Goal: Task Accomplishment & Management: Use online tool/utility

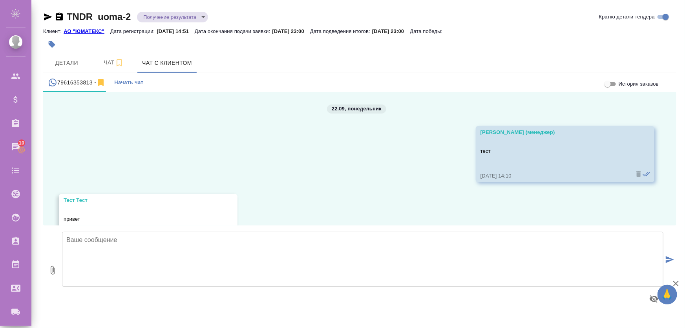
scroll to position [75, 0]
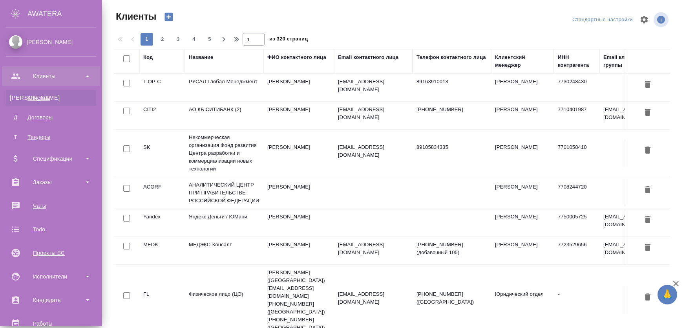
select select "RU"
click at [43, 180] on div "Заказы" at bounding box center [51, 182] width 90 height 12
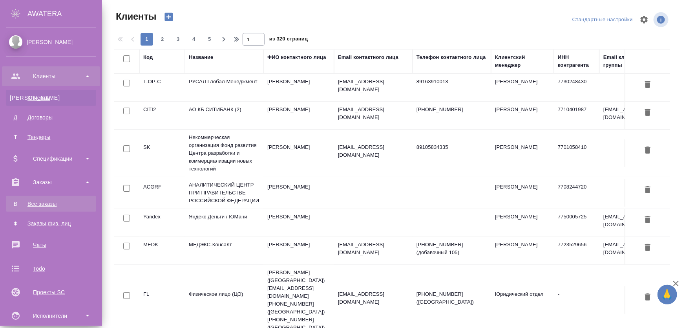
click at [43, 204] on div "Все заказы" at bounding box center [51, 204] width 82 height 8
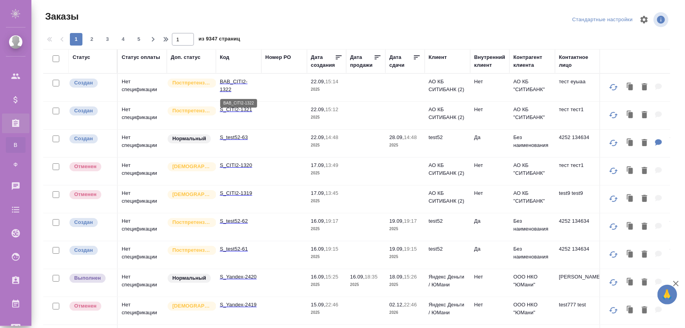
click at [250, 86] on p "BAB_CITI2-1322" at bounding box center [239, 86] width 38 height 16
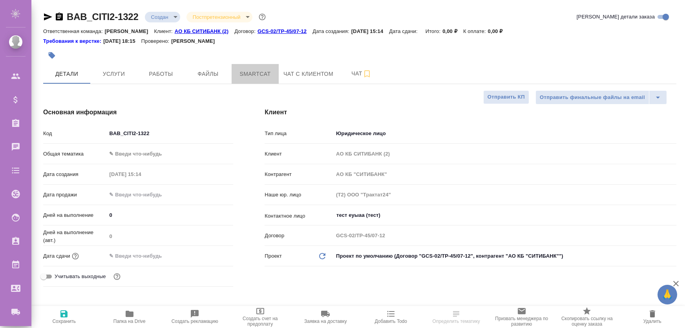
select select "RU"
click at [243, 73] on span "Smartcat" at bounding box center [255, 74] width 38 height 10
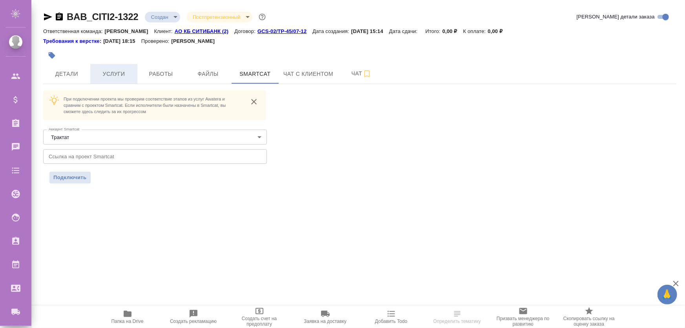
click at [129, 77] on span "Услуги" at bounding box center [114, 74] width 38 height 10
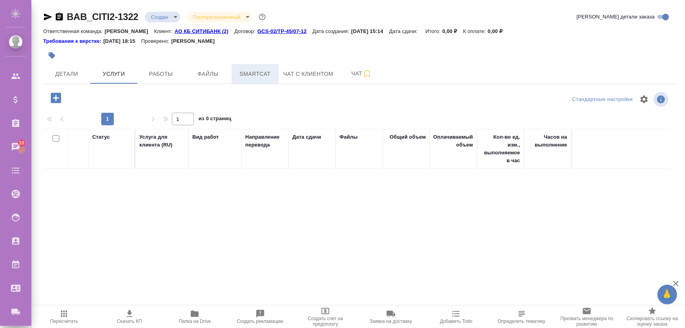
click at [265, 77] on span "Smartcat" at bounding box center [255, 74] width 38 height 10
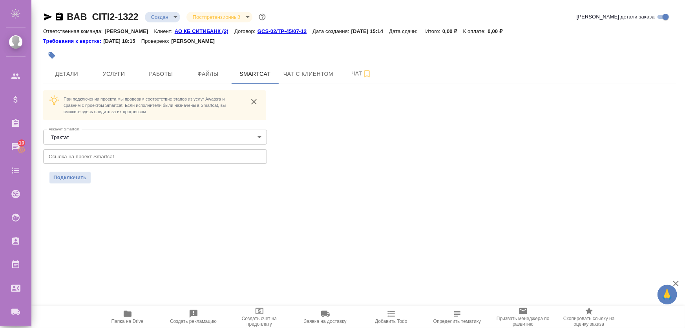
click at [136, 159] on input "text" at bounding box center [155, 156] width 224 height 14
click at [97, 142] on body "🙏 .cls-1 fill:#fff; AWATERA Zhukova Daria Клиенты Спецификации Заказы 10 Чаты T…" at bounding box center [342, 195] width 685 height 391
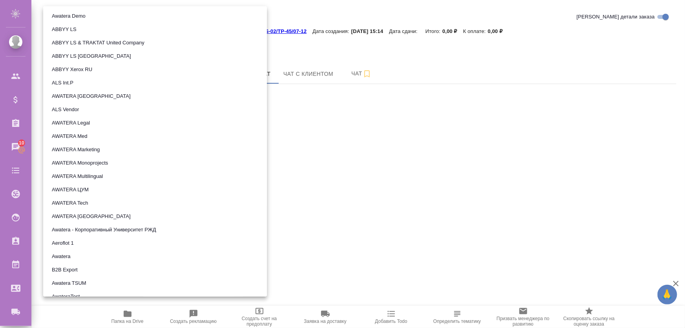
click at [90, 11] on li "Awatera Demo" at bounding box center [155, 15] width 224 height 13
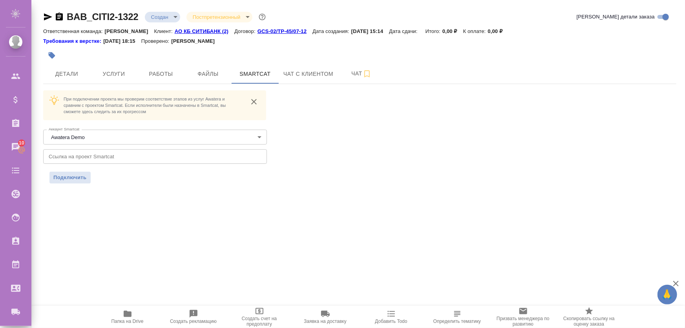
click at [101, 155] on input "text" at bounding box center [155, 156] width 224 height 14
click at [71, 183] on div "BAB_CITI2-1322 Создан new Постпретензионный postClaim Кратко детали заказа Отве…" at bounding box center [360, 101] width 642 height 203
click at [72, 179] on span "Подключить" at bounding box center [69, 177] width 33 height 8
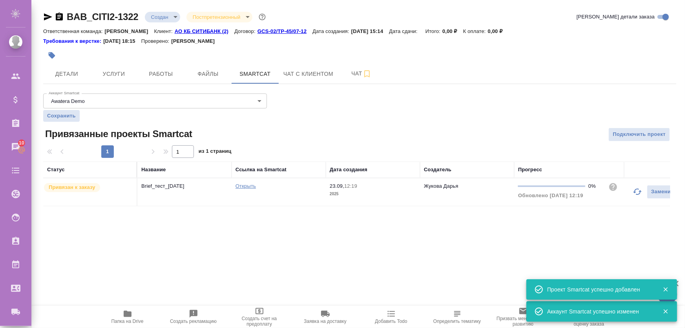
click at [194, 205] on td "Brief_тест_[DATE]" at bounding box center [184, 191] width 94 height 27
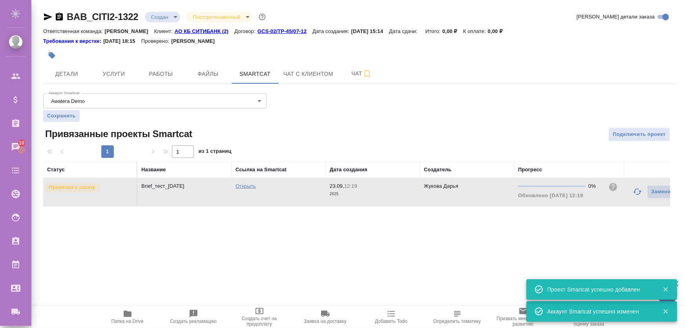
click at [192, 195] on td "Brief_тест_[DATE]" at bounding box center [184, 191] width 94 height 27
click at [73, 72] on span "Детали" at bounding box center [67, 74] width 38 height 10
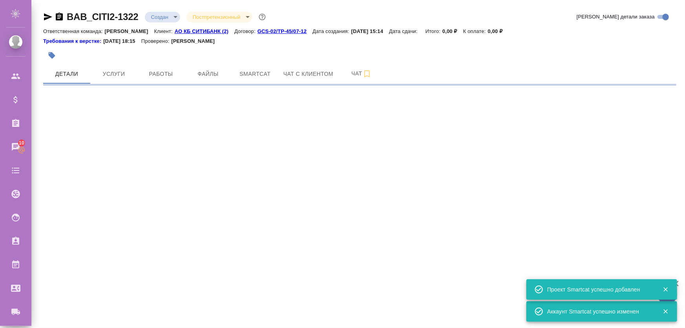
select select "RU"
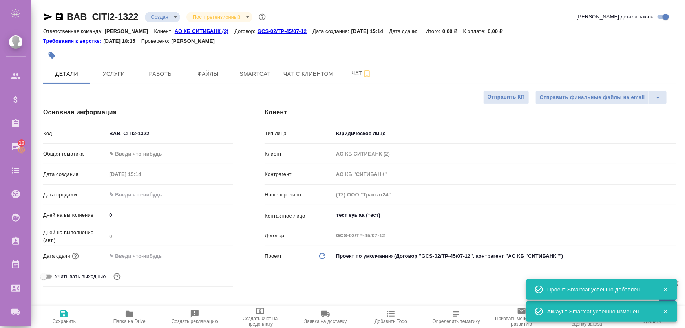
type textarea "x"
click at [140, 157] on body "🙏 .cls-1 fill:#fff; AWATERA Zhukova Daria Клиенты Спецификации Заказы 10 Чаты T…" at bounding box center [342, 195] width 685 height 391
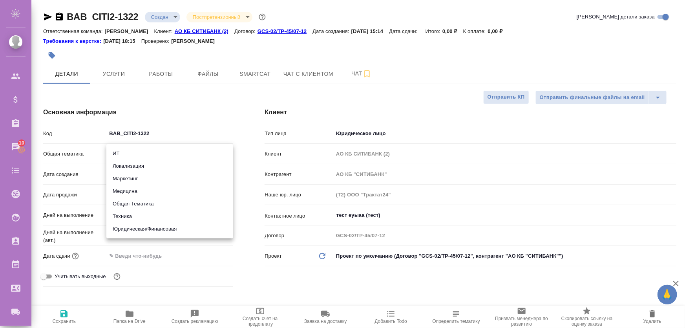
click at [137, 176] on li "Маркетинг" at bounding box center [169, 178] width 127 height 13
type input "marketing"
type textarea "x"
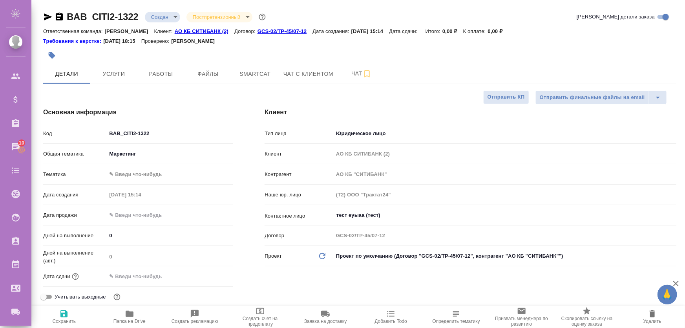
click at [138, 175] on body "🙏 .cls-1 fill:#fff; AWATERA Zhukova Daria Клиенты Спецификации Заказы 10 Чаты T…" at bounding box center [342, 195] width 685 height 391
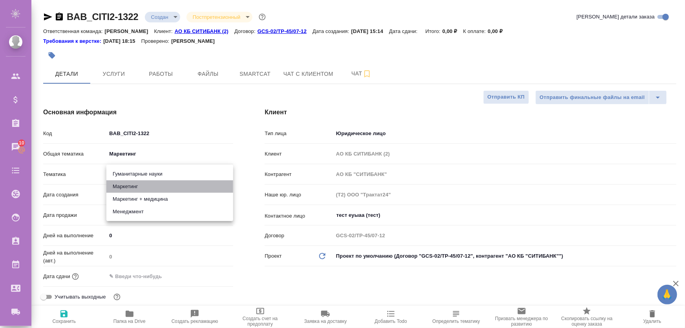
click at [140, 185] on li "Маркетинг" at bounding box center [169, 186] width 127 height 13
type textarea "x"
type input "5a8b8b956a9677013d343d63"
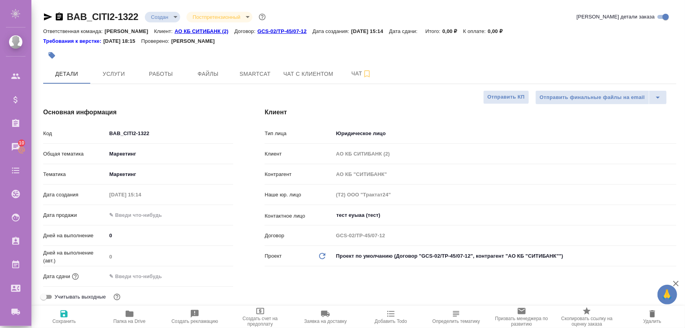
click at [61, 313] on icon "button" at bounding box center [63, 313] width 7 height 7
type textarea "x"
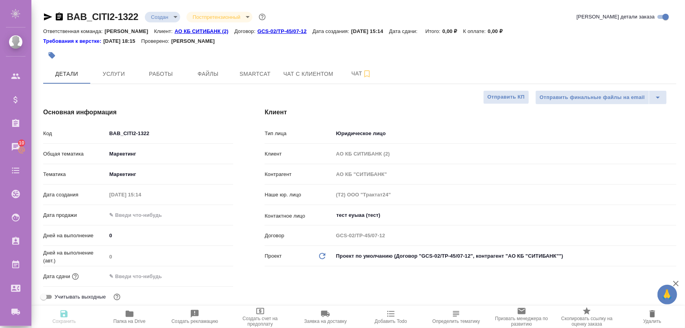
type textarea "x"
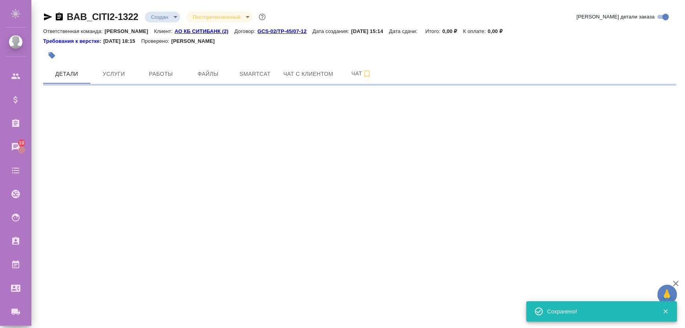
select select "RU"
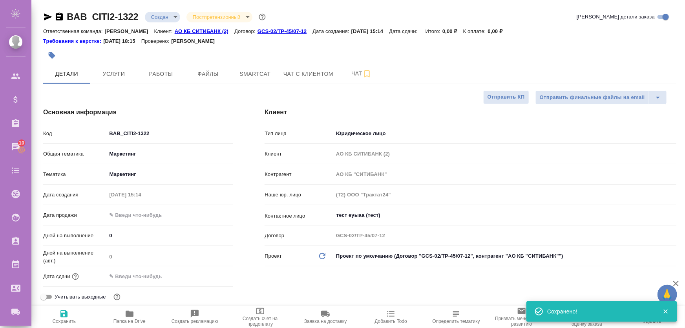
type textarea "x"
click at [133, 80] on button "Услуги" at bounding box center [113, 74] width 47 height 20
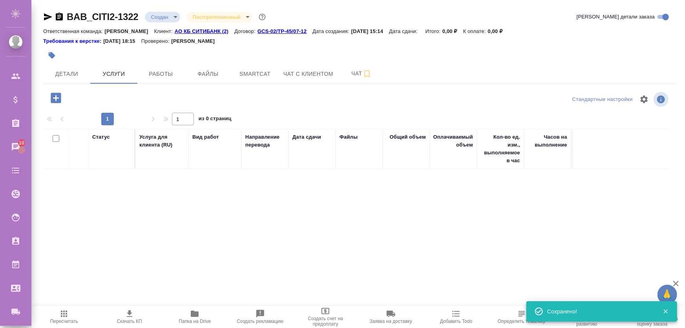
click at [56, 98] on icon "button" at bounding box center [56, 98] width 14 height 14
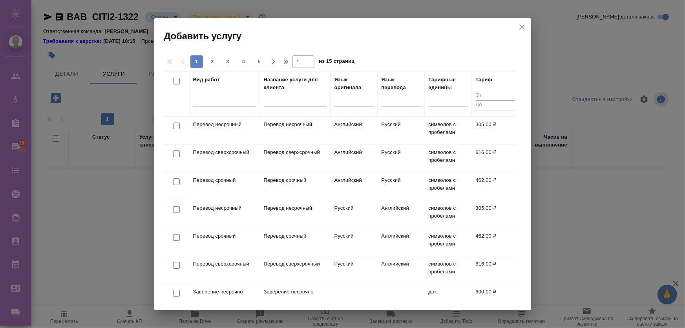
click at [348, 211] on td "Русский" at bounding box center [353, 213] width 47 height 27
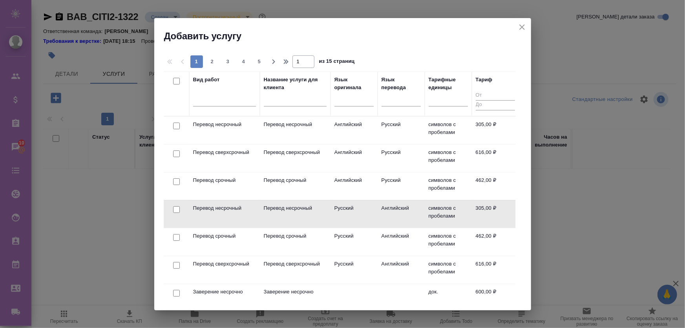
click at [348, 211] on td "Русский" at bounding box center [353, 213] width 47 height 27
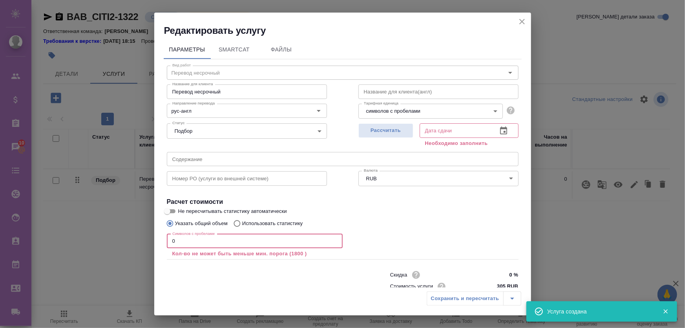
drag, startPoint x: 244, startPoint y: 235, endPoint x: 172, endPoint y: 235, distance: 71.4
click at [172, 235] on input "0" at bounding box center [255, 241] width 176 height 14
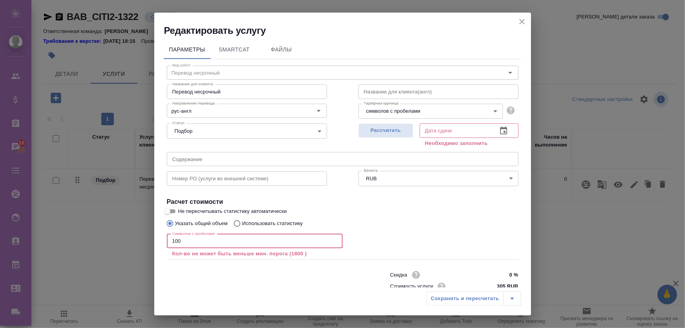
type input "100"
click at [471, 300] on div "Сохранить и пересчитать" at bounding box center [473, 298] width 95 height 14
click at [444, 128] on input "text" at bounding box center [454, 130] width 71 height 14
click at [499, 127] on icon "button" at bounding box center [503, 130] width 9 height 9
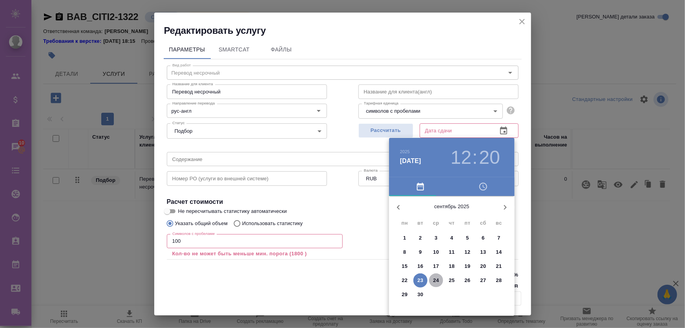
click at [435, 284] on button "24" at bounding box center [436, 280] width 14 height 14
type input "24.09.2025 12:20"
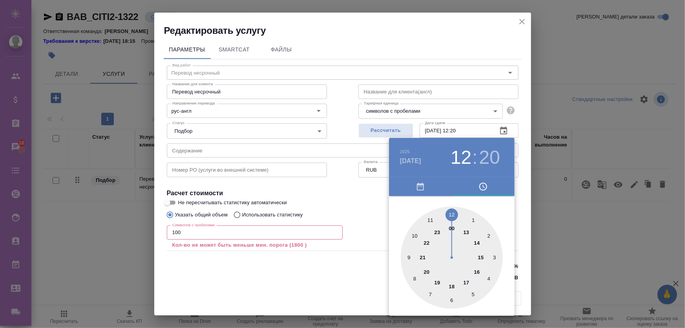
click at [381, 230] on div at bounding box center [342, 164] width 685 height 328
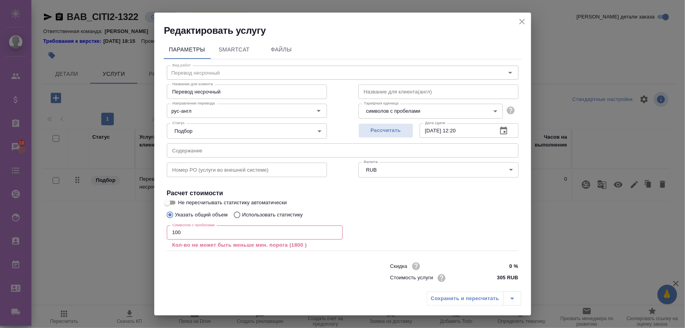
click at [268, 231] on input "100" at bounding box center [255, 232] width 176 height 14
drag, startPoint x: 289, startPoint y: 231, endPoint x: 137, endPoint y: 228, distance: 152.3
click at [137, 228] on div "Редактировать услугу Параметры SmartCat Файлы Вид работ Перевод несрочный Вид р…" at bounding box center [342, 164] width 685 height 328
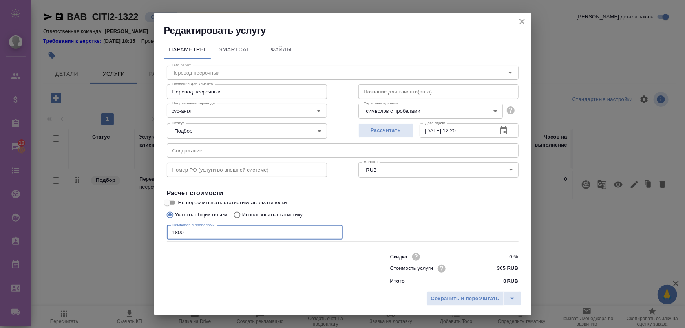
type input "1800"
click at [485, 306] on div "Сохранить и пересчитать" at bounding box center [342, 301] width 377 height 28
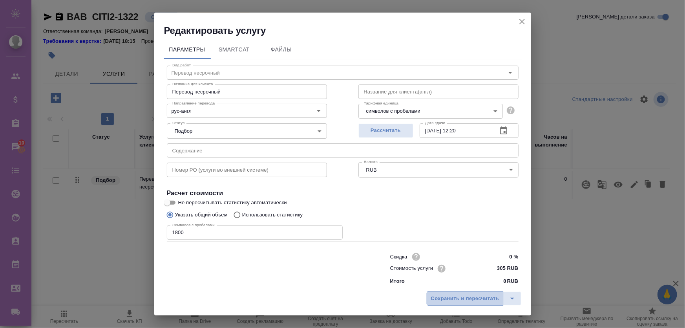
click at [484, 301] on span "Сохранить и пересчитать" at bounding box center [465, 298] width 68 height 9
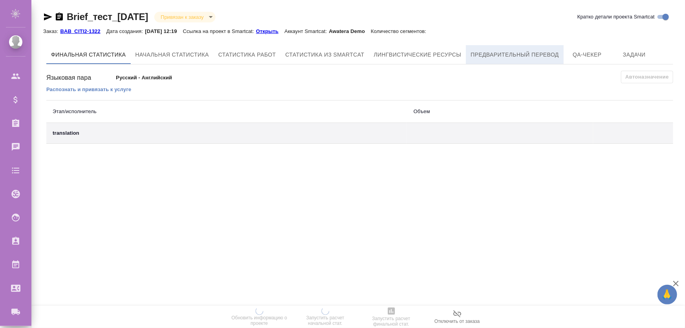
click at [515, 52] on span "Предварительный перевод" at bounding box center [514, 55] width 88 height 10
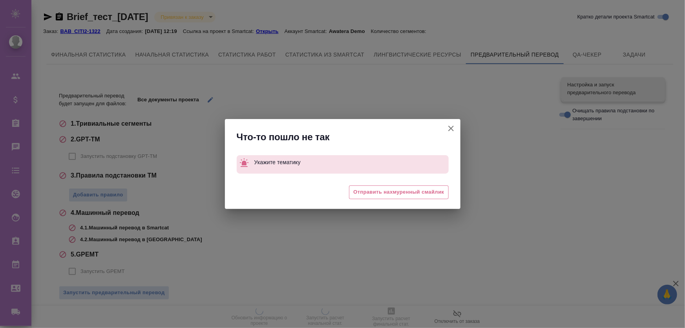
drag, startPoint x: 452, startPoint y: 129, endPoint x: 444, endPoint y: 128, distance: 7.6
click at [448, 129] on icon "button" at bounding box center [450, 128] width 9 height 9
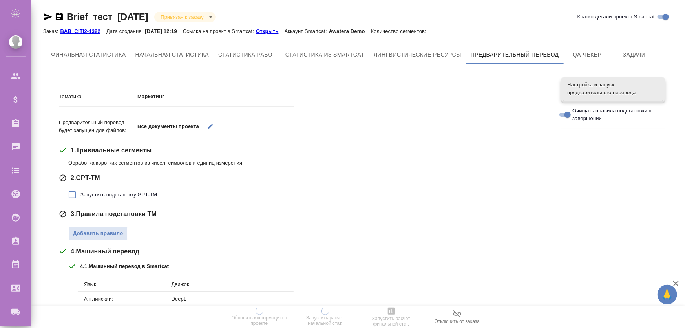
scroll to position [114, 0]
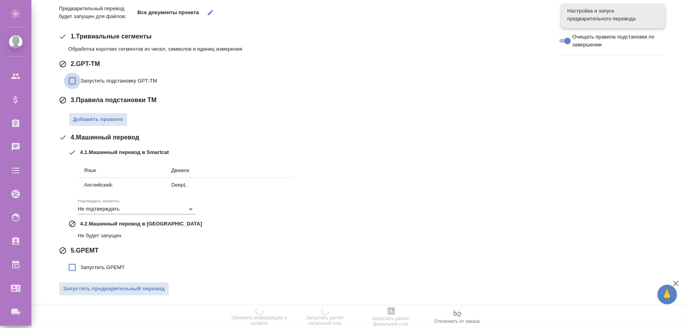
click at [74, 82] on input "Запустить подстановку GPT-TM" at bounding box center [72, 81] width 16 height 16
checkbox input "true"
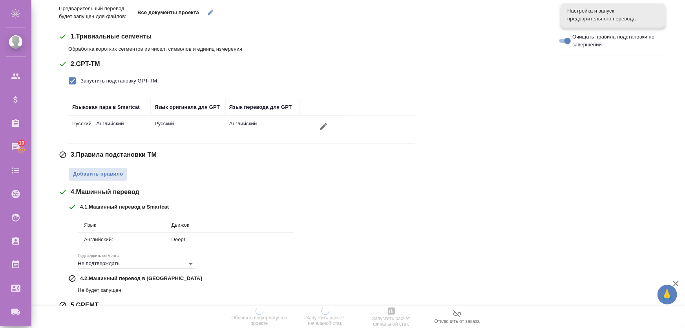
scroll to position [168, 0]
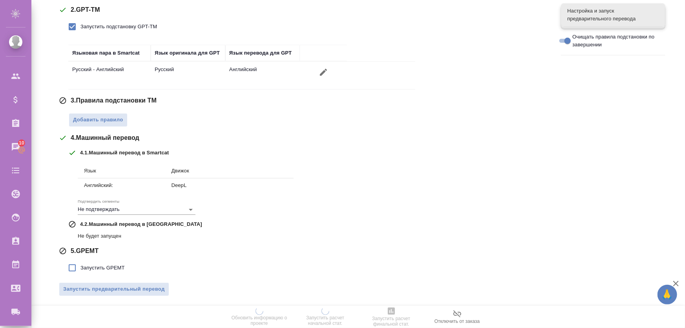
click at [85, 269] on span "Запустить GPEMT" at bounding box center [102, 268] width 44 height 8
click at [80, 269] on input "Запустить GPEMT" at bounding box center [72, 267] width 16 height 16
checkbox input "true"
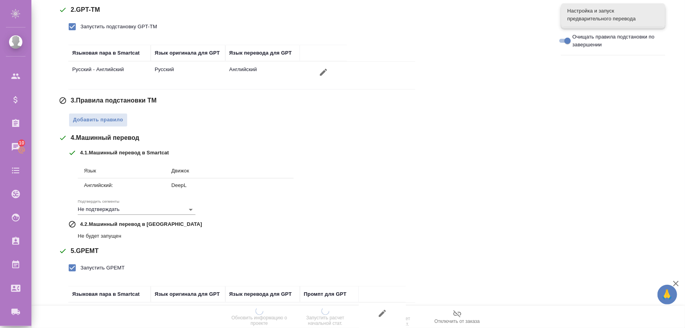
scroll to position [222, 0]
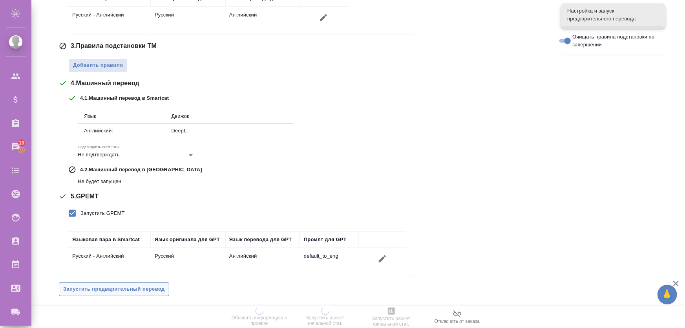
click at [126, 291] on span "Запустить предварительный перевод" at bounding box center [114, 288] width 102 height 9
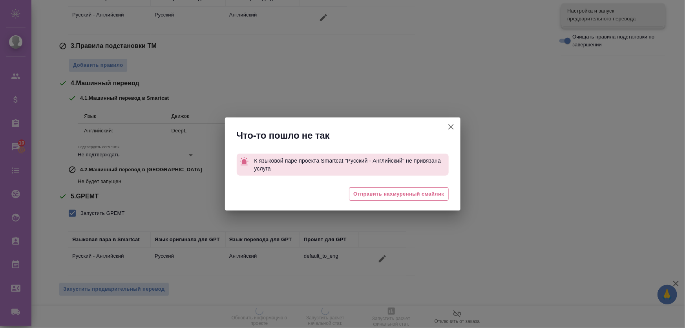
click at [452, 126] on icon "button" at bounding box center [450, 126] width 5 height 5
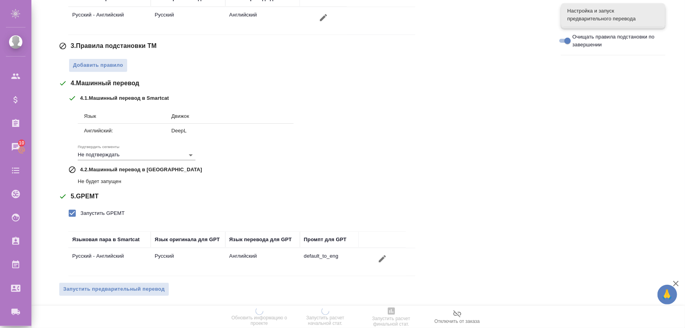
scroll to position [0, 0]
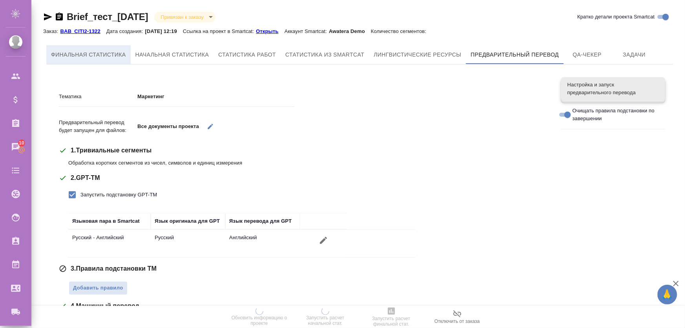
click at [92, 54] on span "Финальная статистика" at bounding box center [88, 55] width 75 height 10
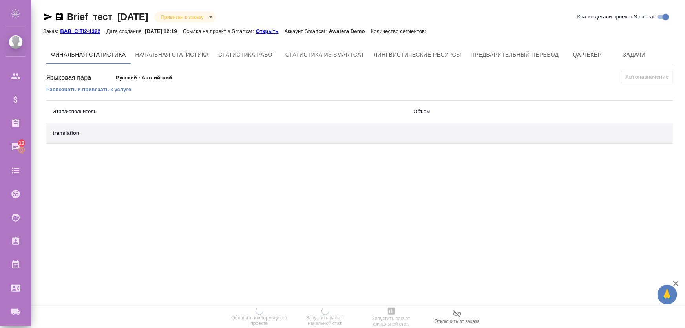
click at [87, 94] on div "Языковая пара Русский - Английский Автоназначение Распознать и привязать к услу…" at bounding box center [359, 107] width 627 height 73
click at [89, 90] on p "Распознать и привязать к услуге" at bounding box center [88, 89] width 85 height 6
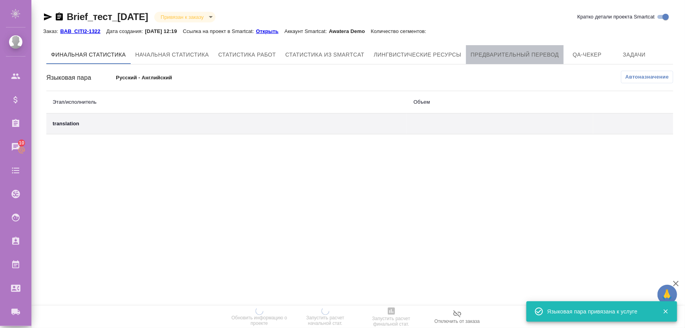
click at [496, 48] on button "Предварительный перевод" at bounding box center [515, 54] width 98 height 19
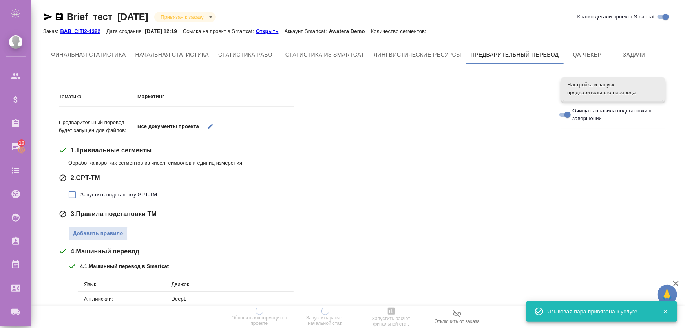
scroll to position [114, 0]
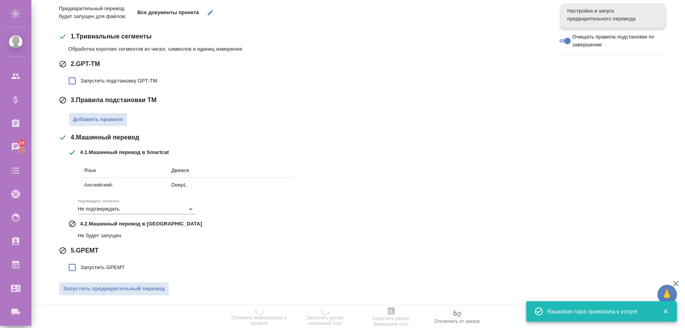
click at [102, 79] on span "Запустить подстановку GPT-TM" at bounding box center [118, 81] width 77 height 8
click at [80, 79] on input "Запустить подстановку GPT-TM" at bounding box center [72, 81] width 16 height 16
checkbox input "true"
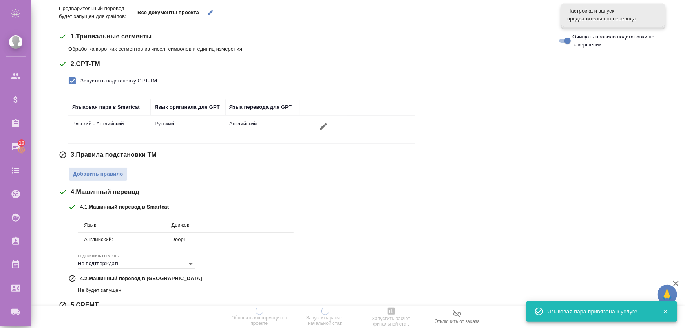
scroll to position [168, 0]
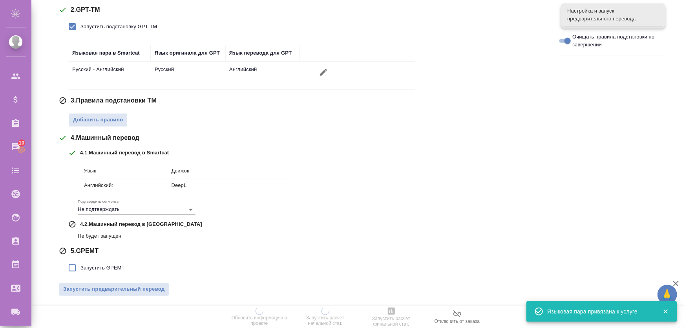
click at [93, 265] on span "Запустить GPEMT" at bounding box center [102, 268] width 44 height 8
click at [80, 265] on input "Запустить GPEMT" at bounding box center [72, 267] width 16 height 16
checkbox input "true"
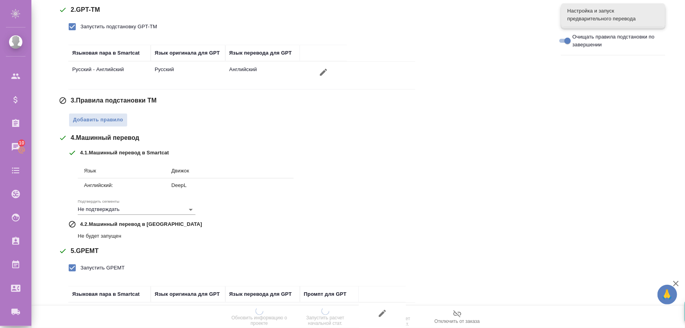
scroll to position [222, 0]
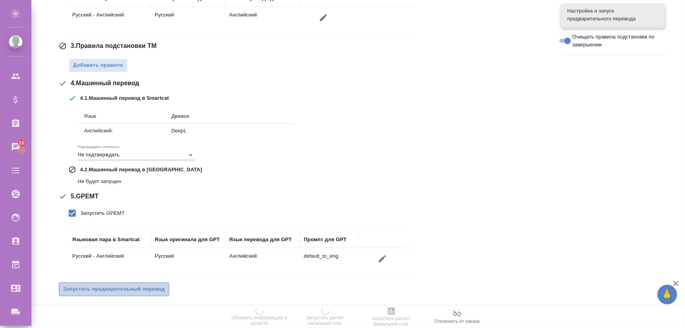
click at [137, 286] on span "Запустить предварительный перевод" at bounding box center [114, 288] width 102 height 9
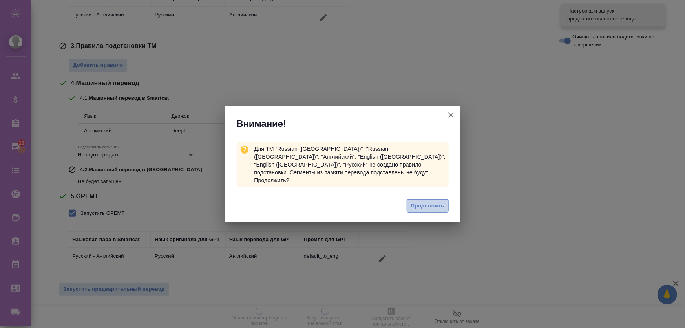
click at [423, 203] on button "Продолжить" at bounding box center [427, 206] width 42 height 14
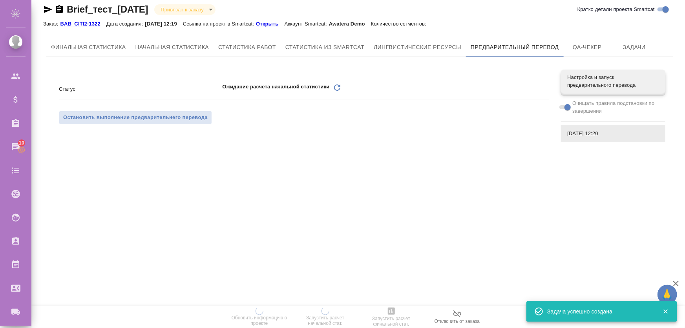
scroll to position [0, 0]
